Goal: Communication & Community: Share content

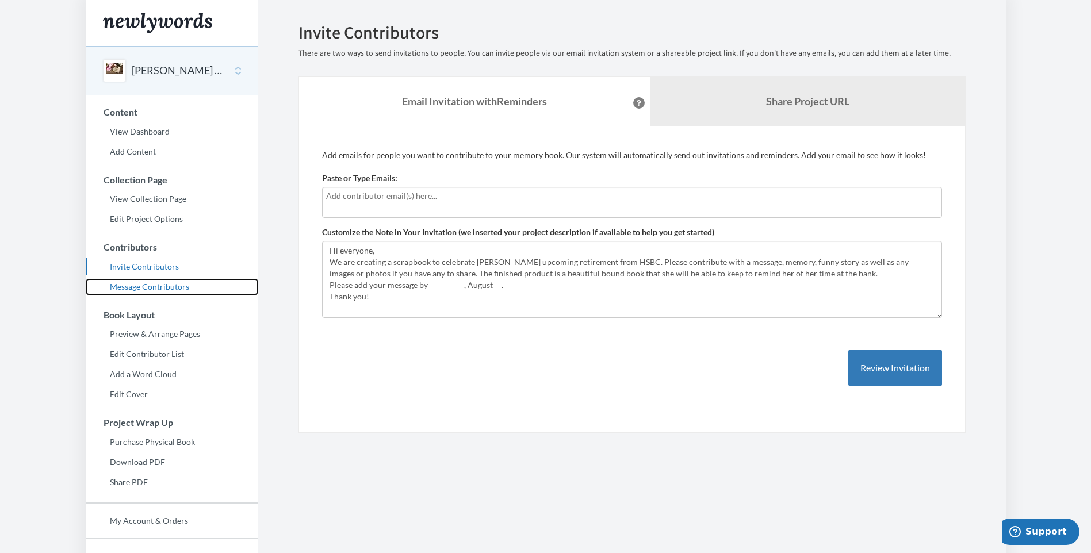
click at [152, 287] on link "Message Contributors" at bounding box center [172, 286] width 173 height 17
click at [339, 200] on input "text" at bounding box center [632, 196] width 612 height 13
click at [629, 439] on section "Emails have been sent! Invite Contributors There are two ways to send invitatio…" at bounding box center [632, 314] width 748 height 629
drag, startPoint x: 326, startPoint y: 198, endPoint x: 330, endPoint y: 189, distance: 9.8
click at [326, 198] on input "text" at bounding box center [632, 196] width 612 height 13
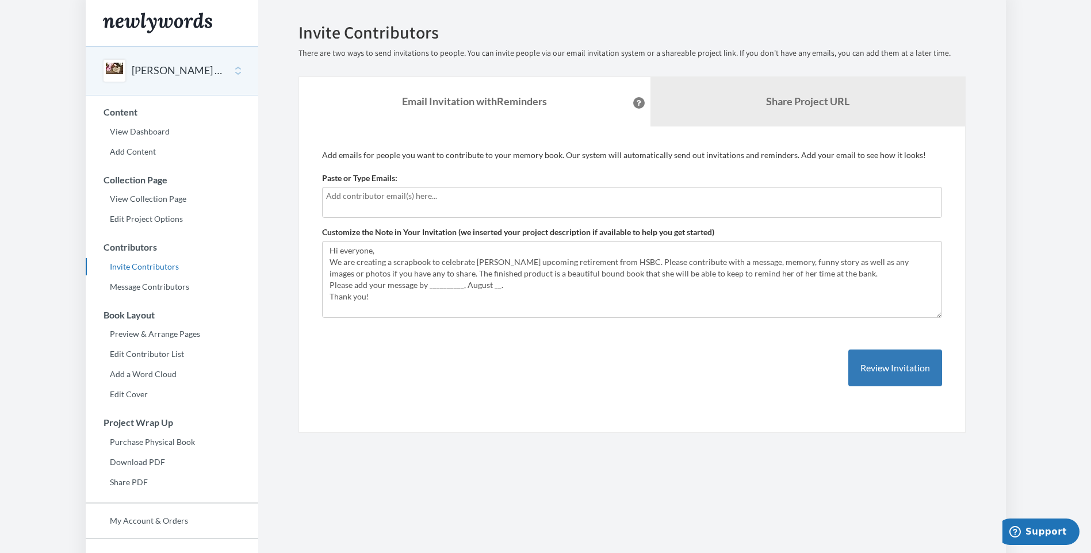
type input "jan.l.mcgowan@us.hsbc.com"
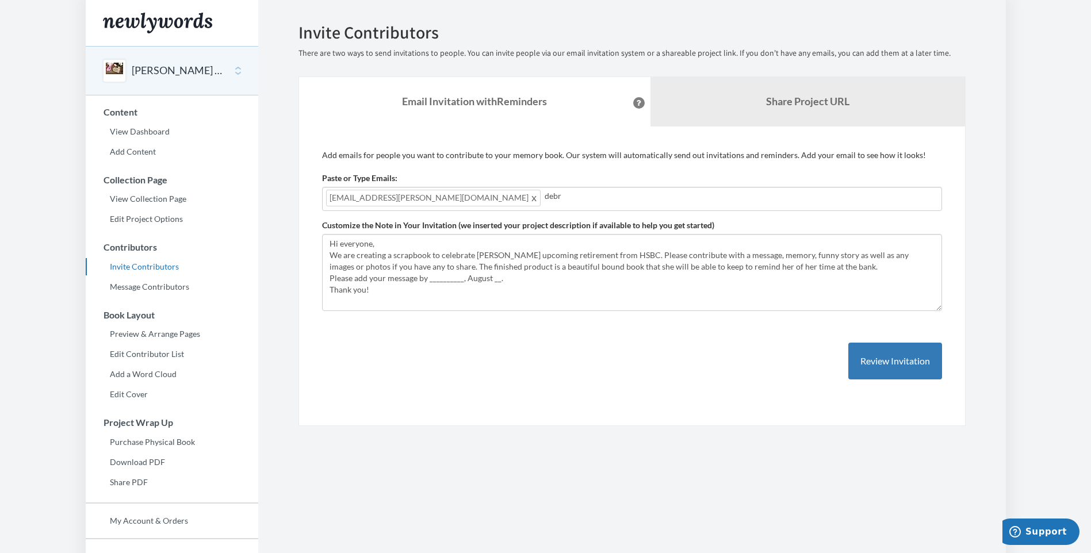
type input "debra"
type input "debra.x.lutsch@us.hsbc.com"
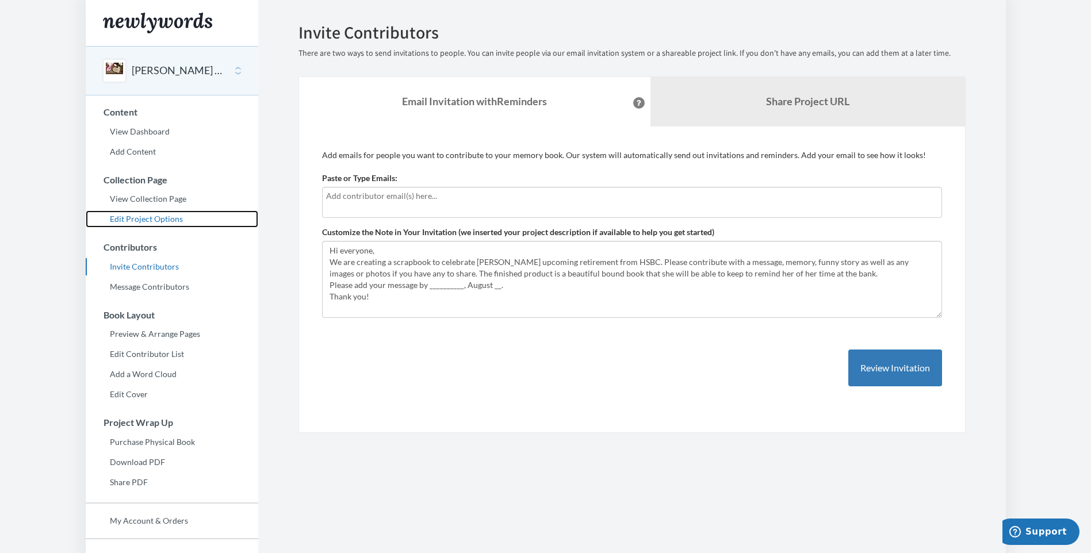
click at [128, 221] on link "Edit Project Options" at bounding box center [172, 219] width 173 height 17
